Goal: Transaction & Acquisition: Purchase product/service

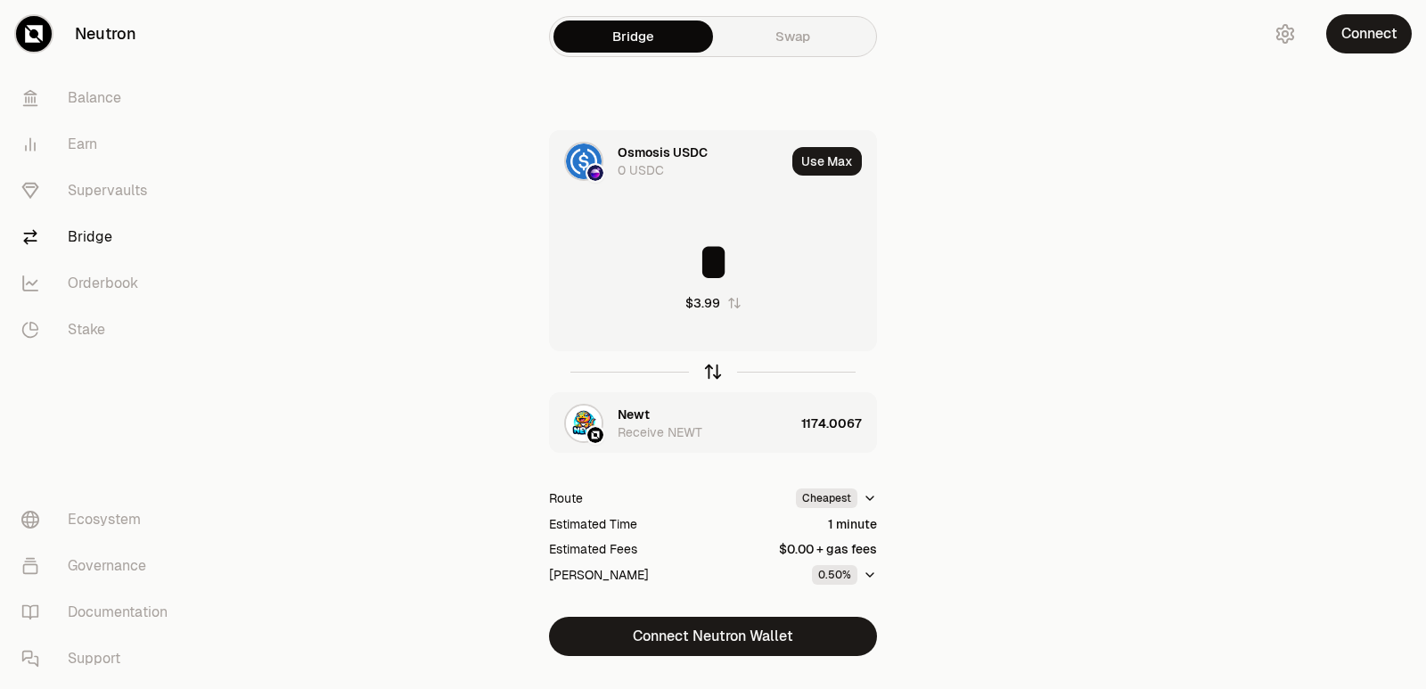
click at [706, 372] on icon "button" at bounding box center [713, 372] width 20 height 20
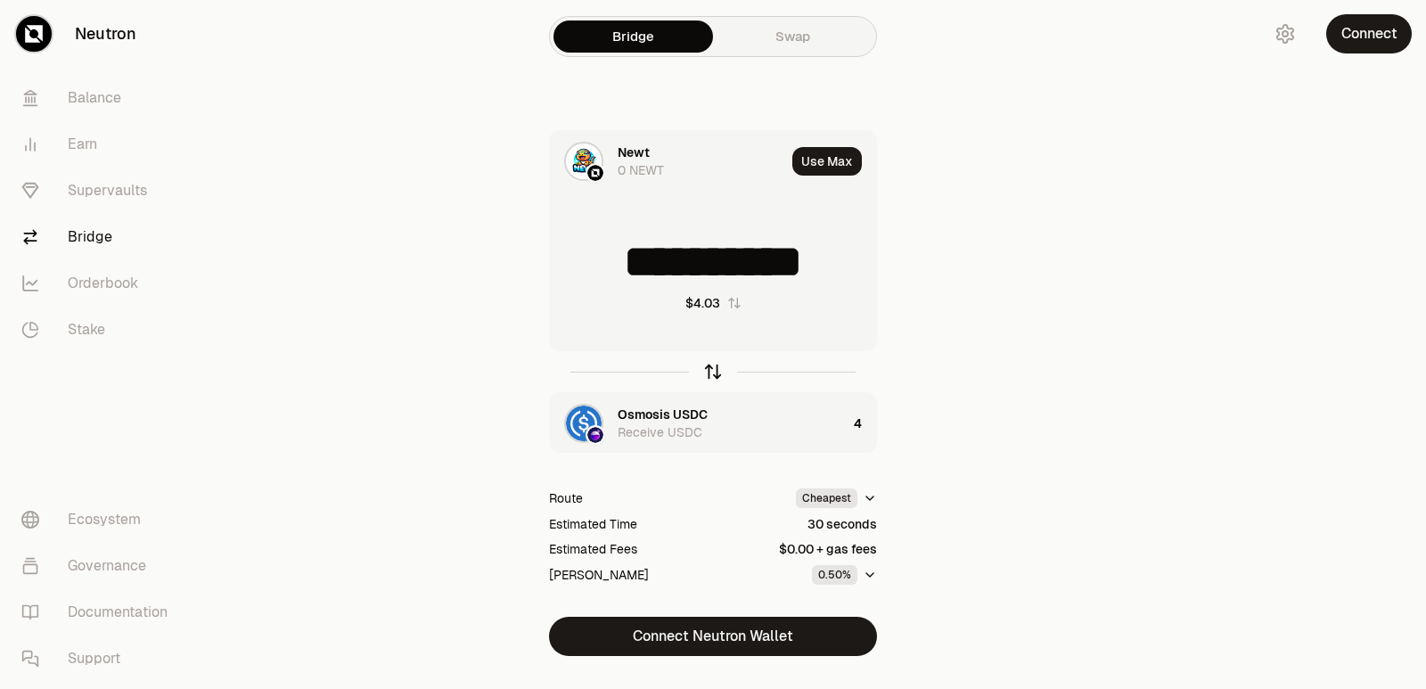
click at [703, 372] on icon "button" at bounding box center [713, 372] width 20 height 20
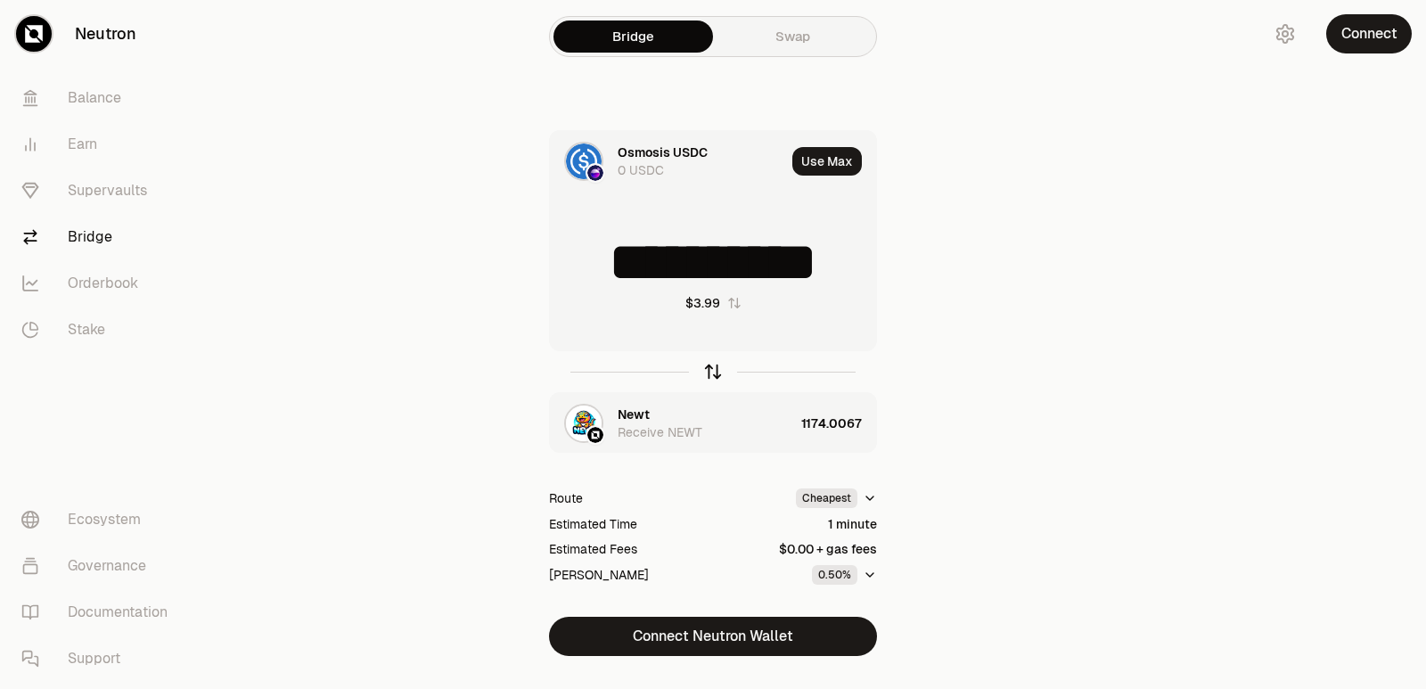
type input "*"
click at [643, 407] on div "Newt" at bounding box center [634, 414] width 32 height 18
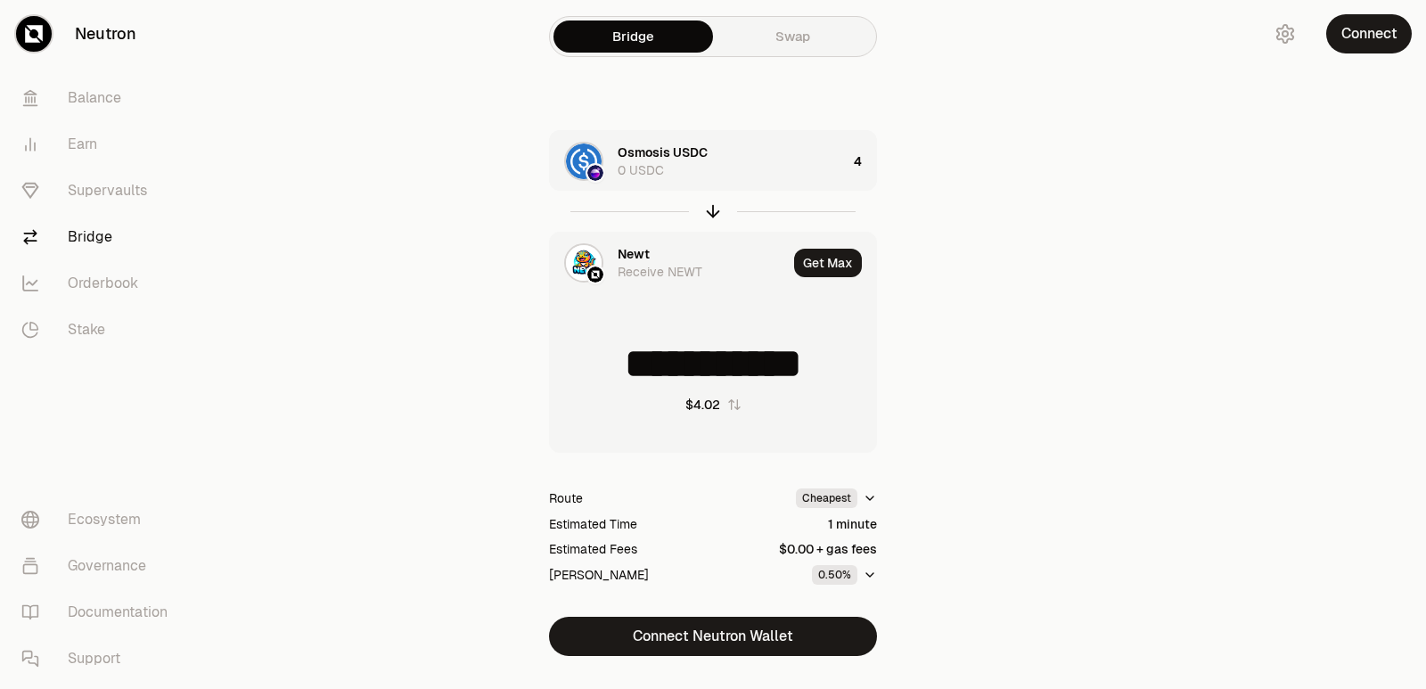
click at [629, 248] on div "Newt" at bounding box center [634, 254] width 32 height 18
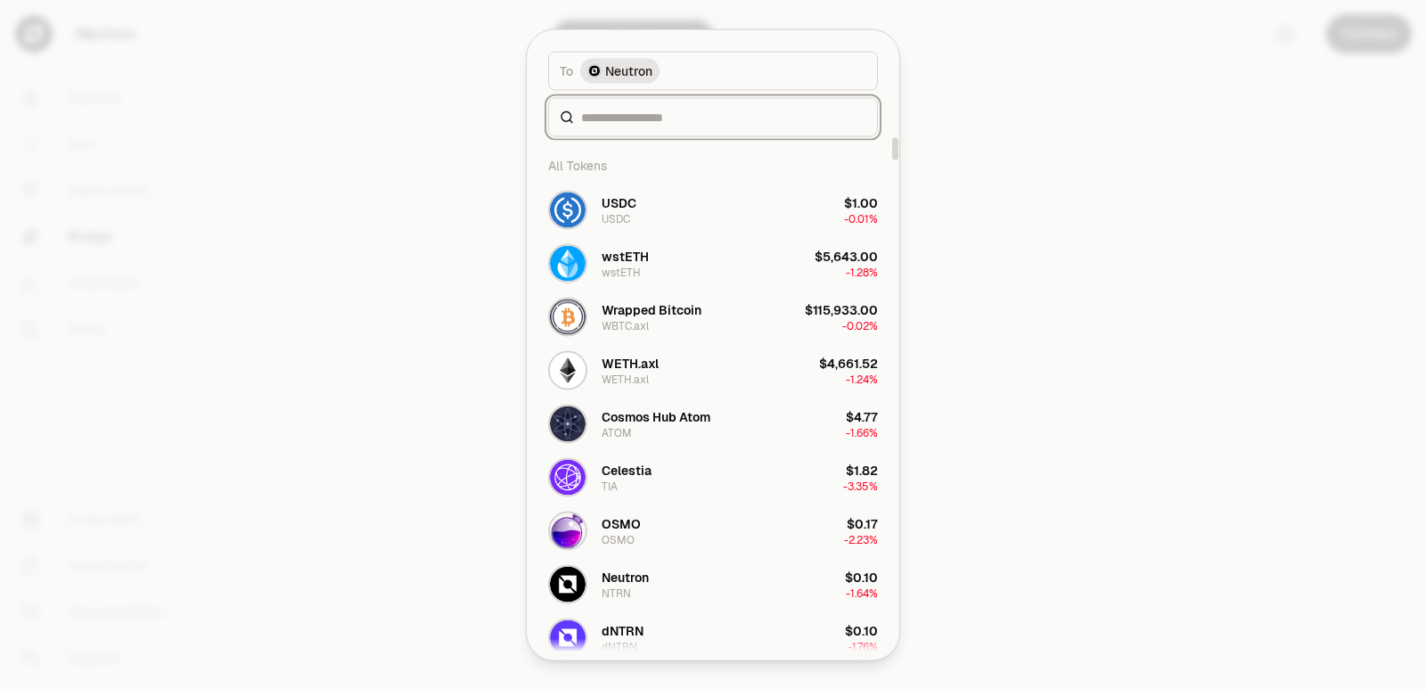
click at [627, 118] on input at bounding box center [723, 117] width 285 height 18
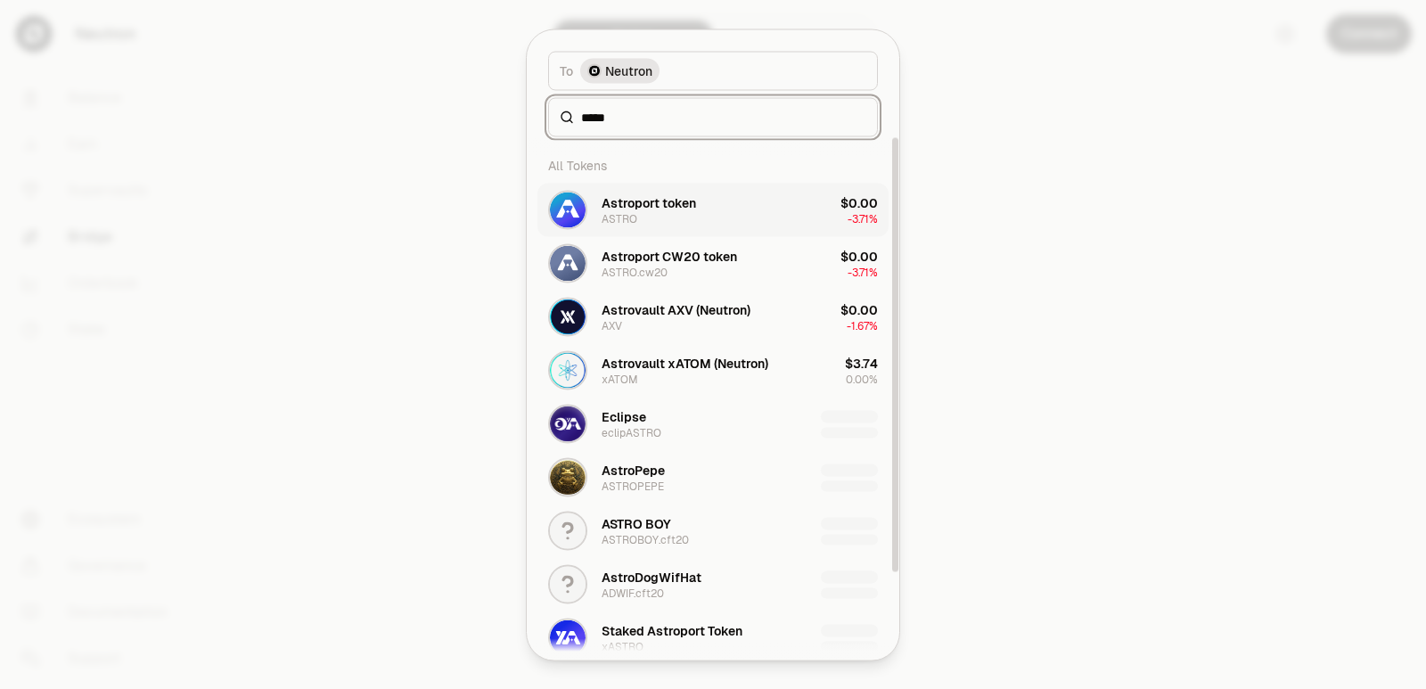
type input "*****"
click at [784, 195] on button "Astroport token ASTRO $0.00 -3.71%" at bounding box center [712, 209] width 351 height 53
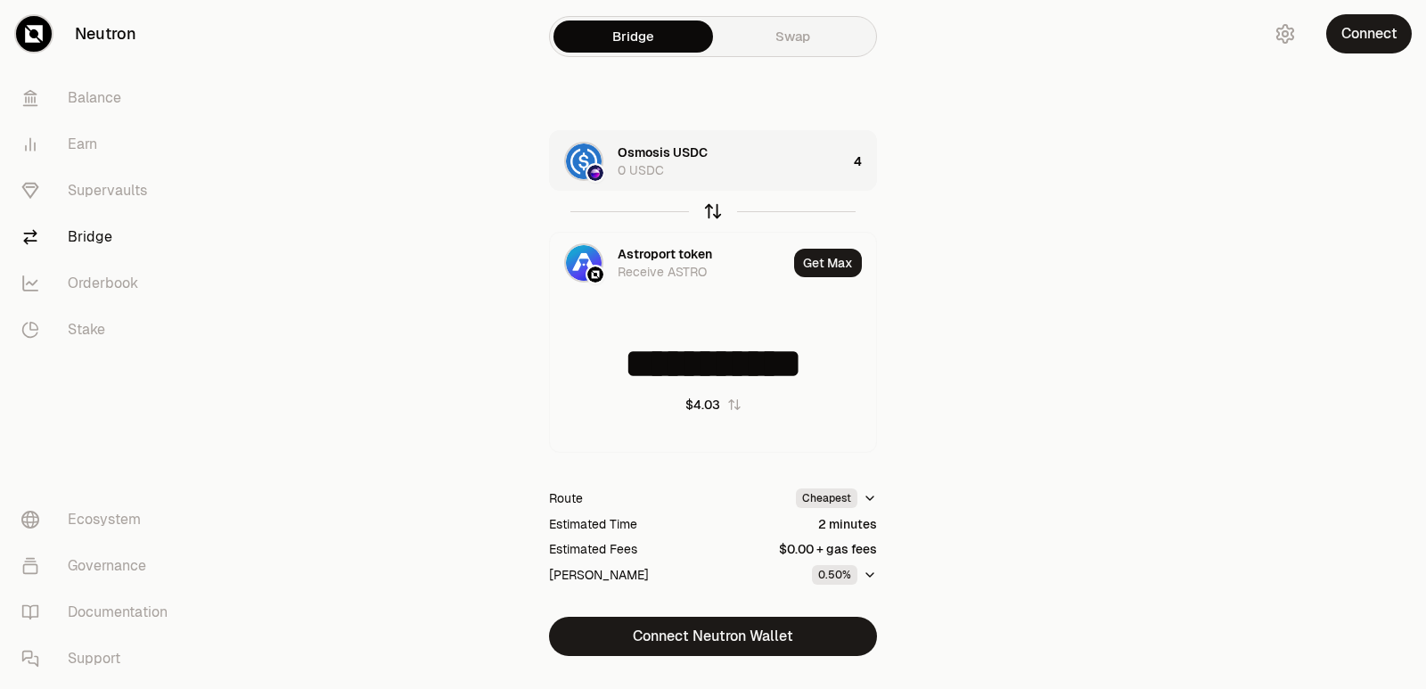
click at [715, 207] on icon "button" at bounding box center [714, 208] width 12 height 5
click at [715, 209] on icon "button" at bounding box center [713, 211] width 20 height 20
click at [715, 210] on icon "button" at bounding box center [713, 211] width 20 height 20
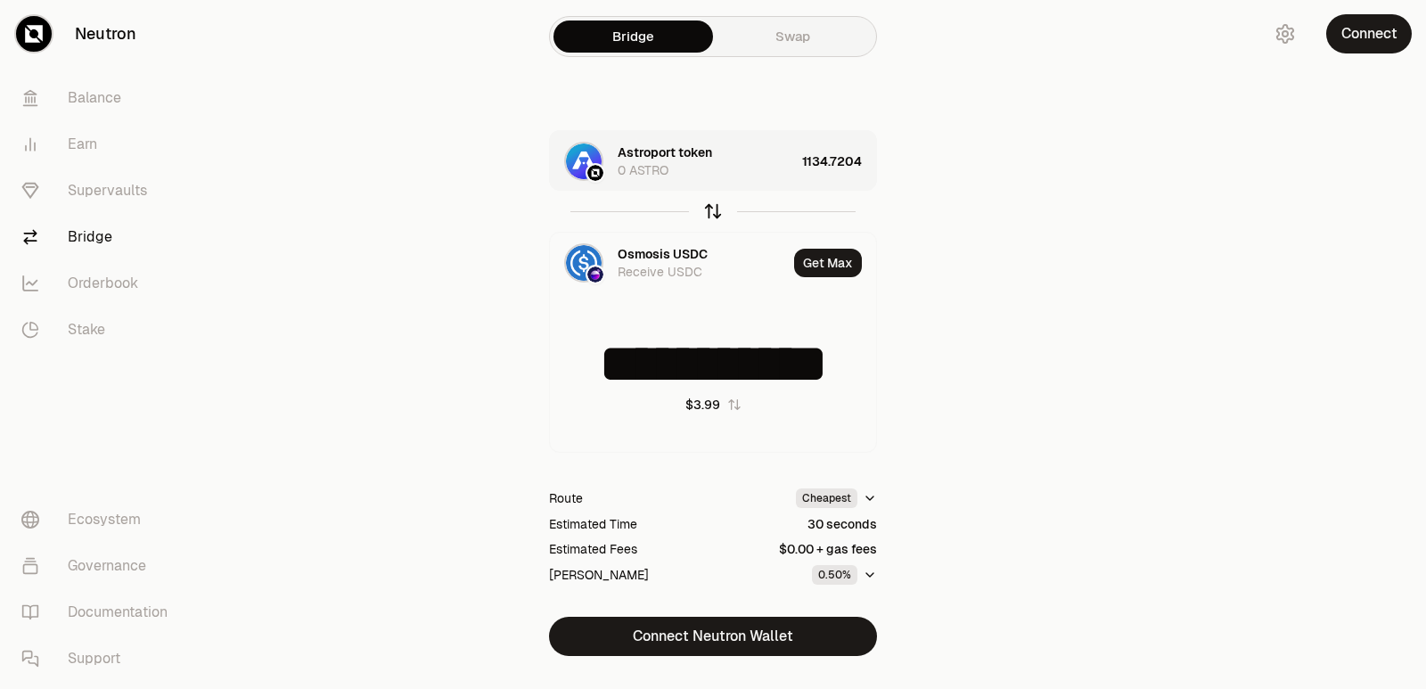
type input "*"
click at [762, 152] on div "Astroport token 0 ASTRO" at bounding box center [706, 161] width 177 height 36
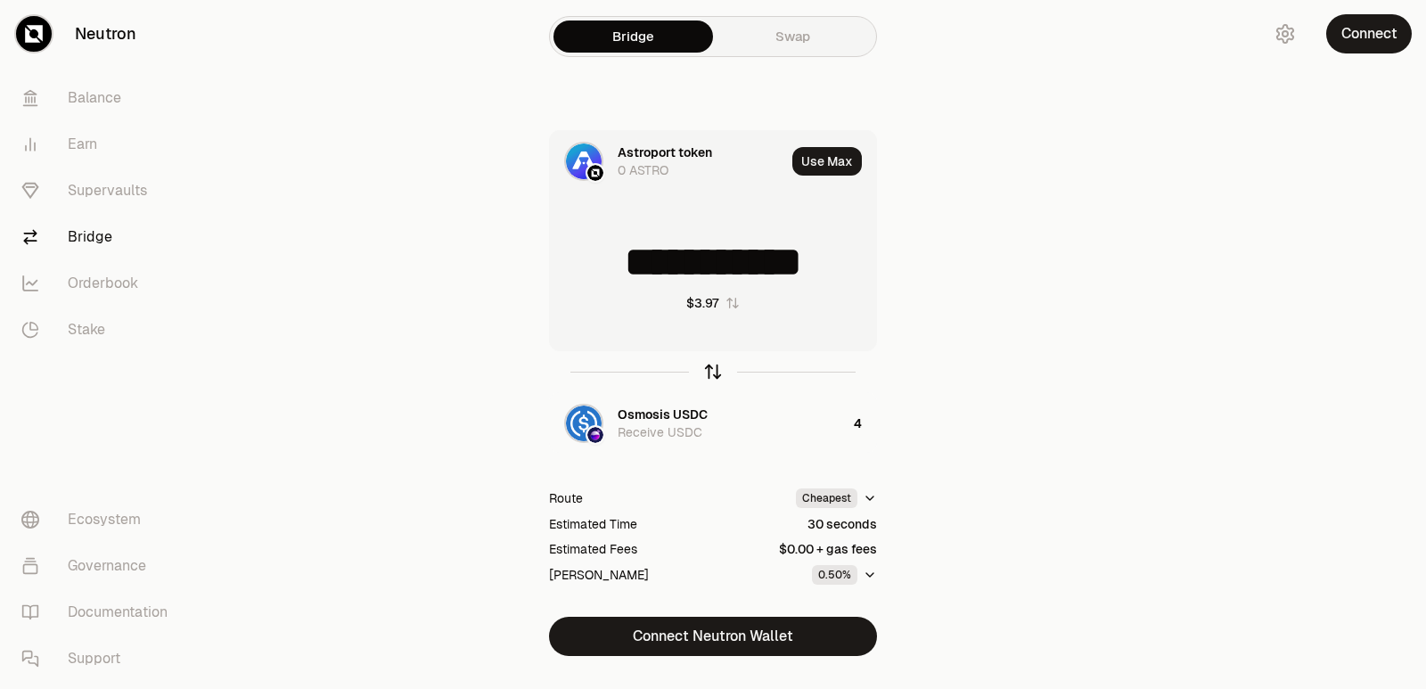
click at [706, 369] on icon "button" at bounding box center [713, 372] width 20 height 20
type input "*"
